Goal: Find specific page/section: Find specific page/section

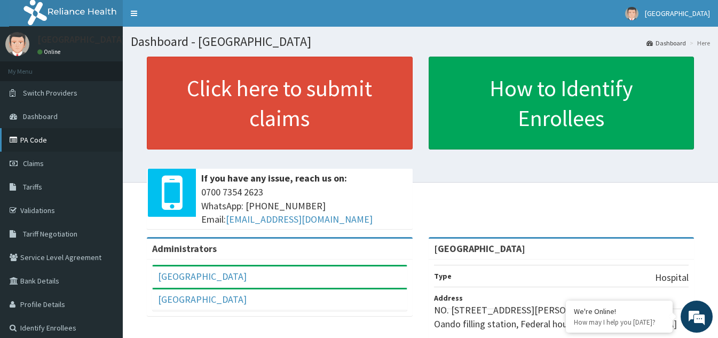
click at [39, 139] on link "PA Code" at bounding box center [61, 139] width 123 height 23
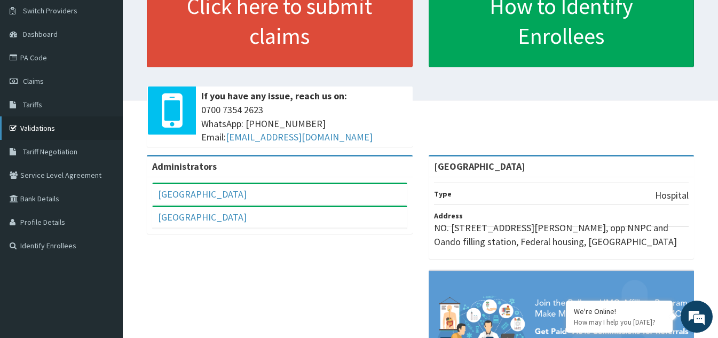
scroll to position [107, 0]
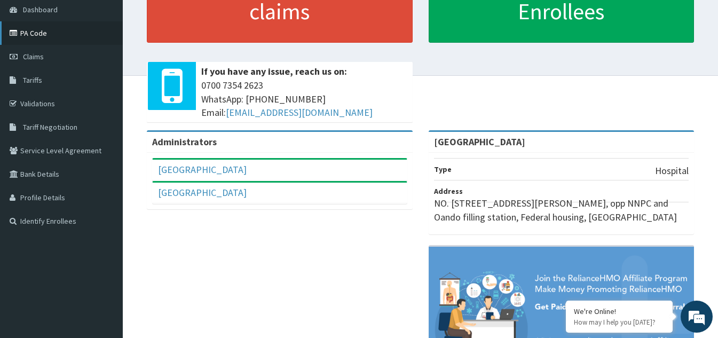
click at [40, 36] on link "PA Code" at bounding box center [61, 32] width 123 height 23
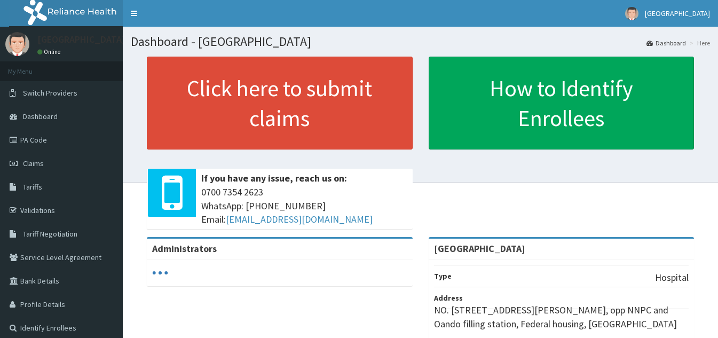
click at [40, 140] on link "PA Code" at bounding box center [61, 139] width 123 height 23
